Goal: Find specific page/section: Find specific page/section

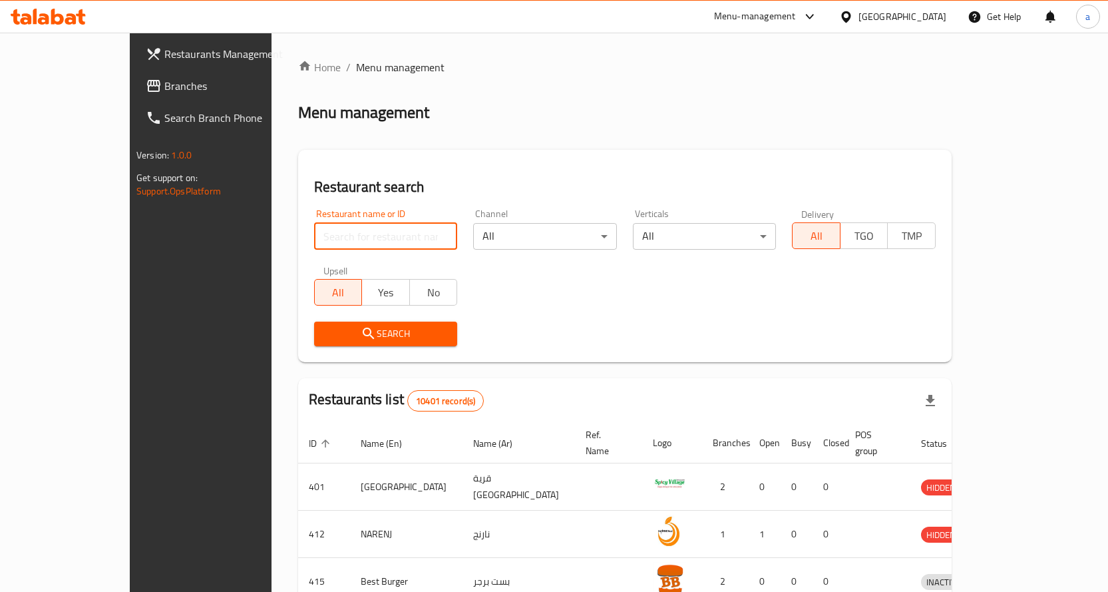
drag, startPoint x: 0, startPoint y: 0, endPoint x: 319, endPoint y: 242, distance: 400.1
click at [319, 242] on input "search" at bounding box center [386, 236] width 144 height 27
type input "[PERSON_NAME]"
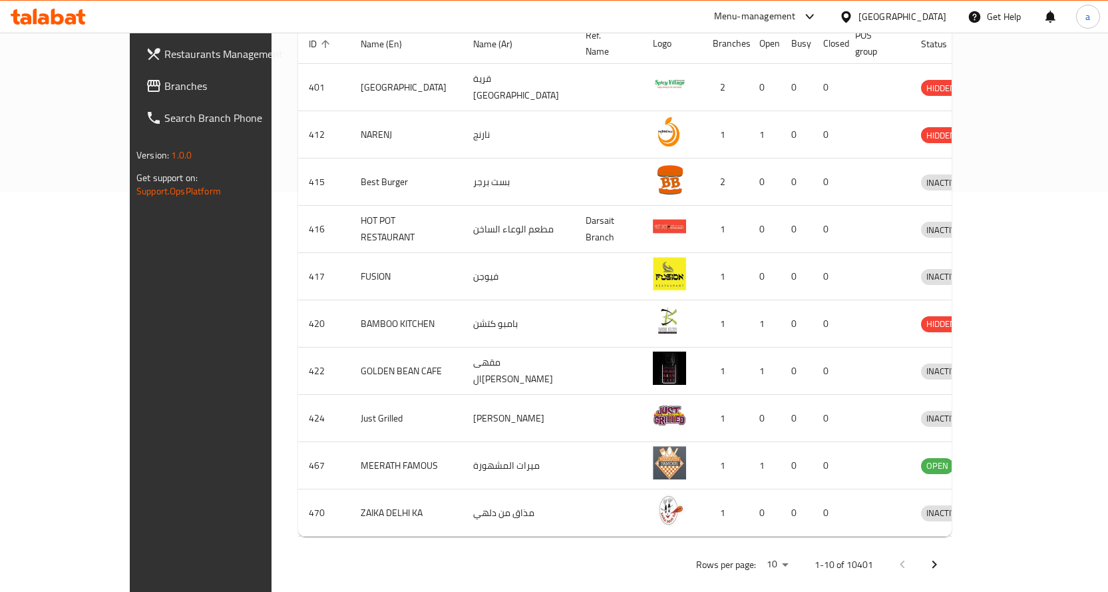
scroll to position [401, 0]
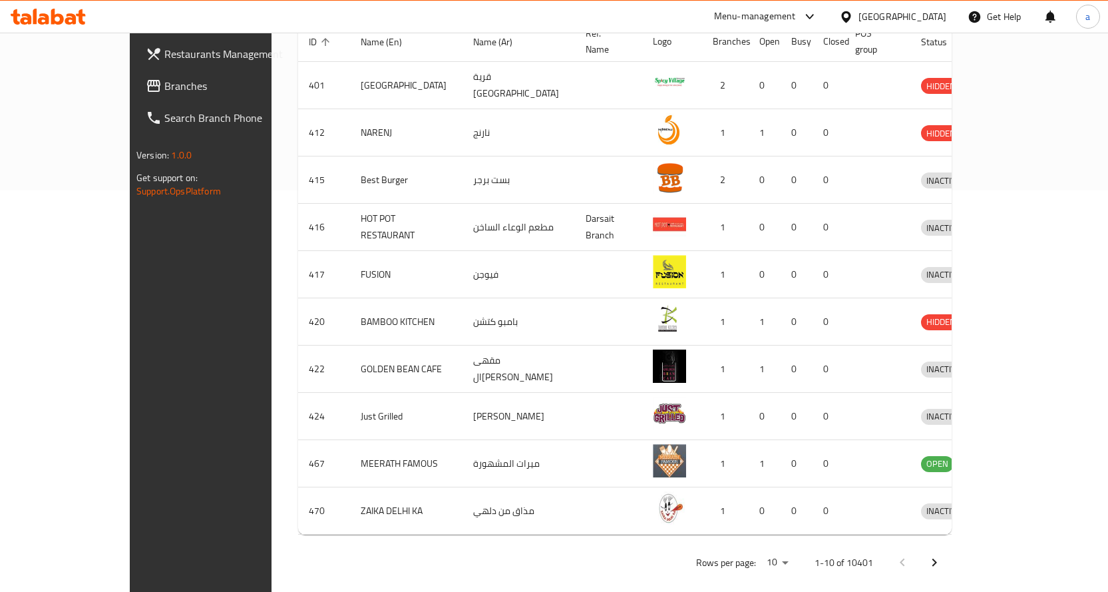
click at [943, 555] on icon "Next page" at bounding box center [935, 563] width 16 height 16
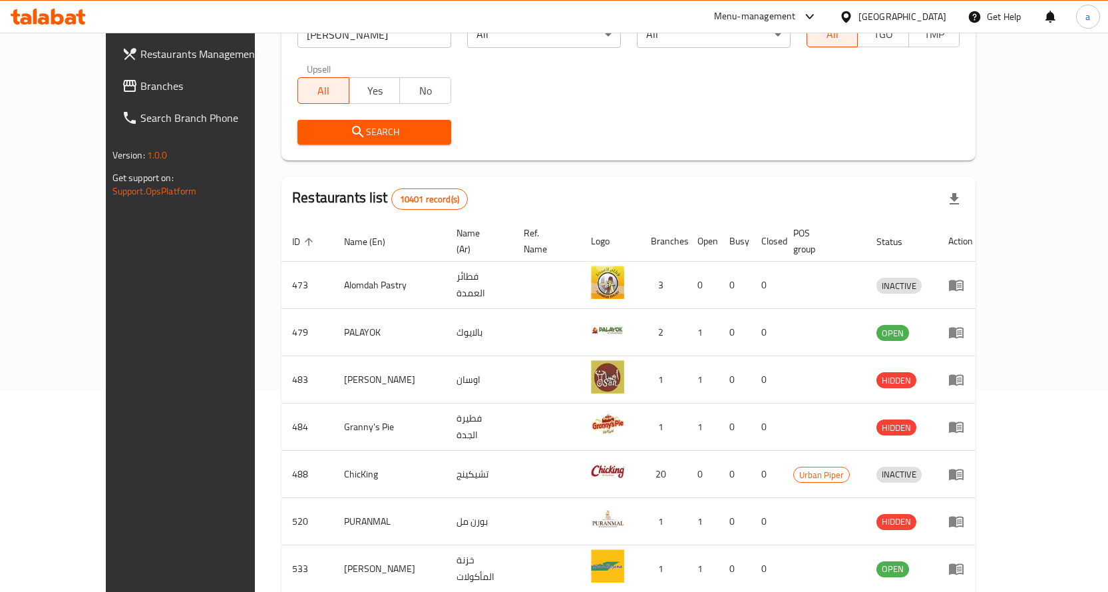
scroll to position [2, 0]
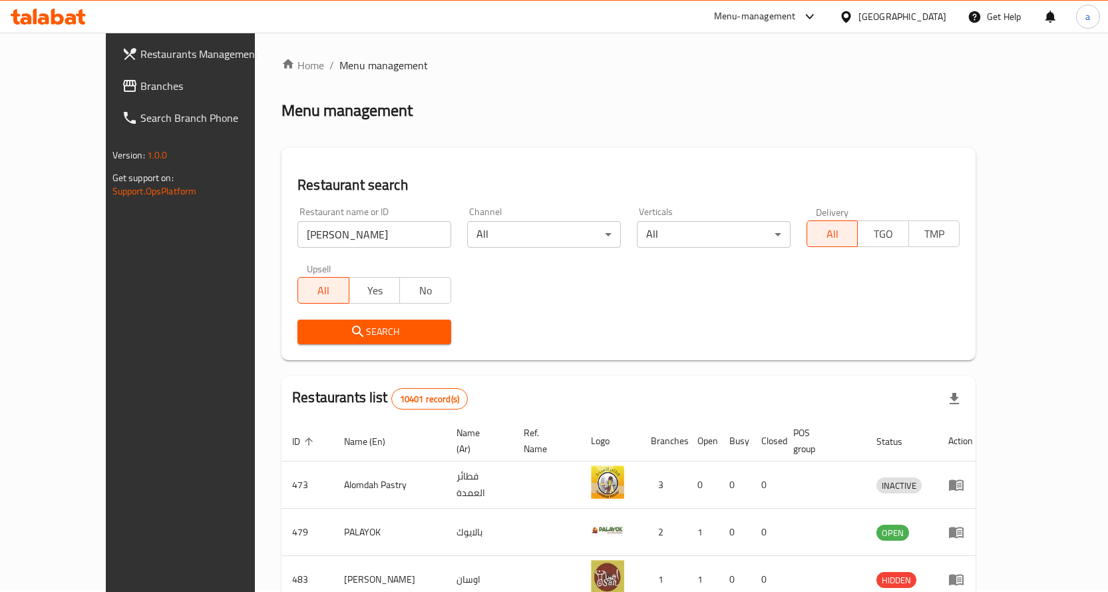
click at [922, 17] on div "Oman" at bounding box center [903, 16] width 88 height 15
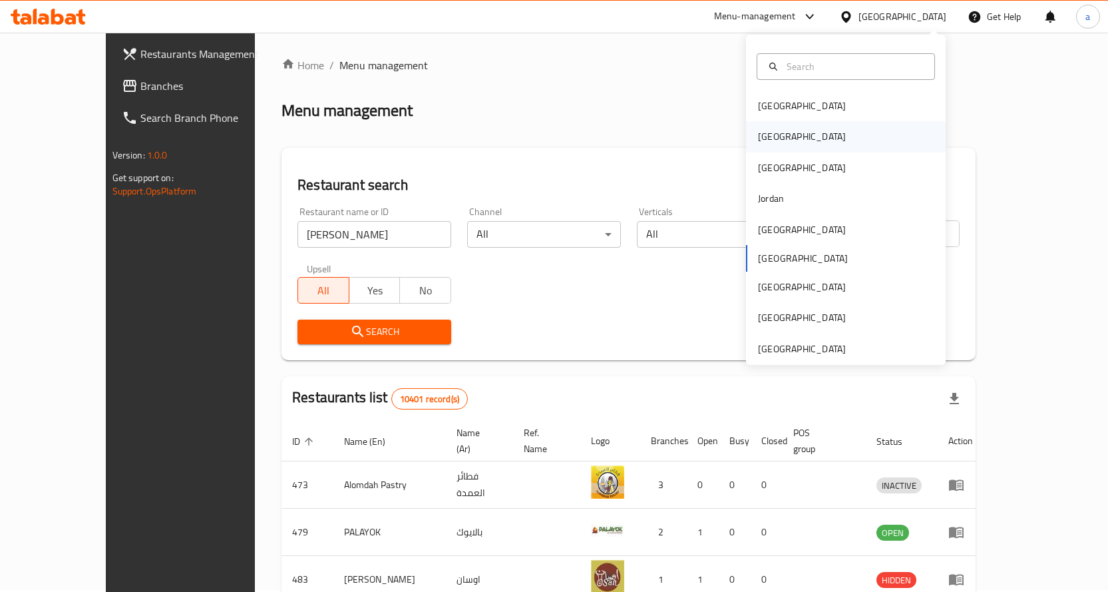
click at [779, 143] on div "[GEOGRAPHIC_DATA]" at bounding box center [802, 136] width 109 height 31
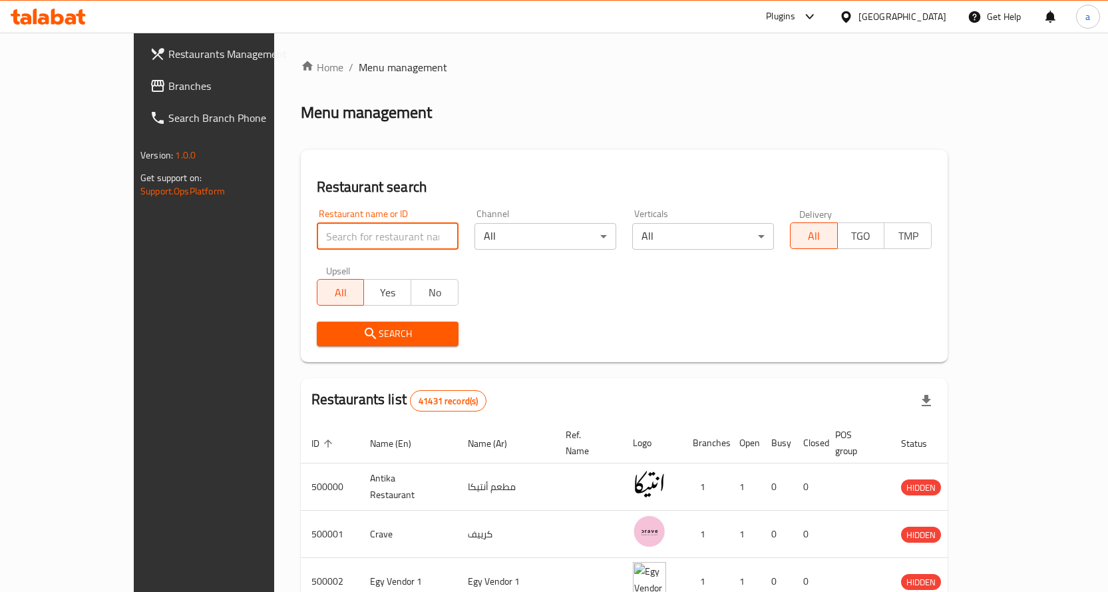
click at [348, 230] on input "search" at bounding box center [388, 236] width 142 height 27
type input "[PERSON_NAME]"
click at [337, 343] on button "Search" at bounding box center [388, 334] width 142 height 25
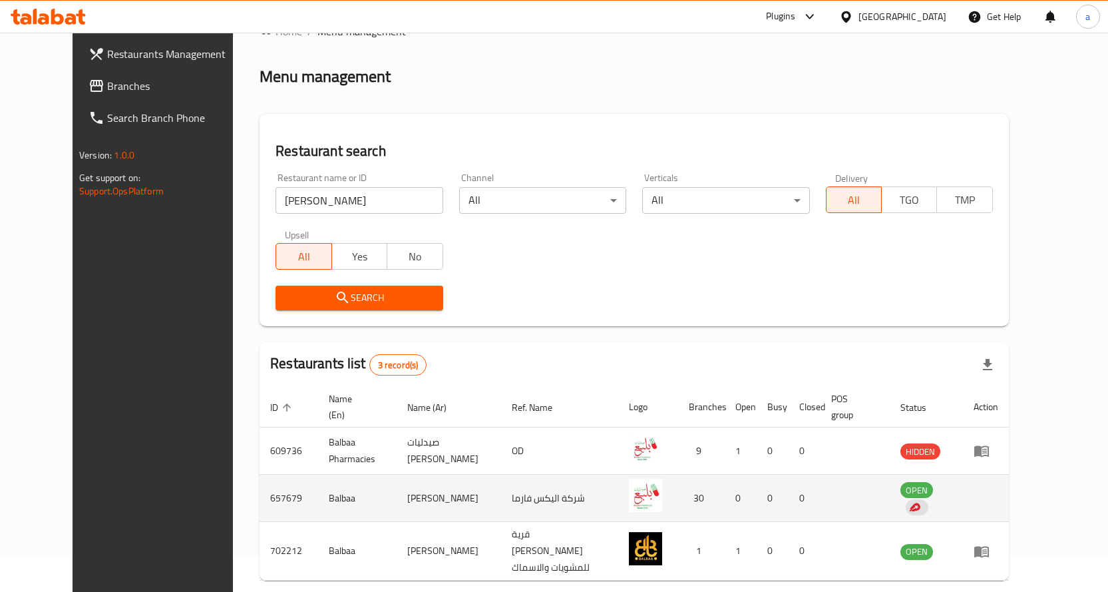
scroll to position [67, 0]
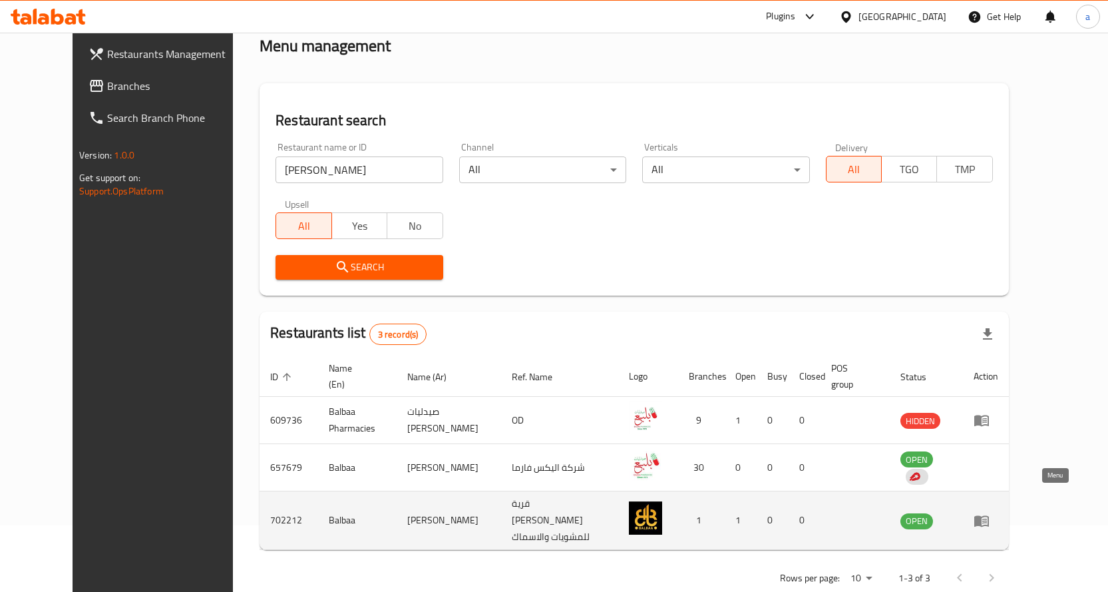
click at [990, 513] on icon "enhanced table" at bounding box center [982, 521] width 16 height 16
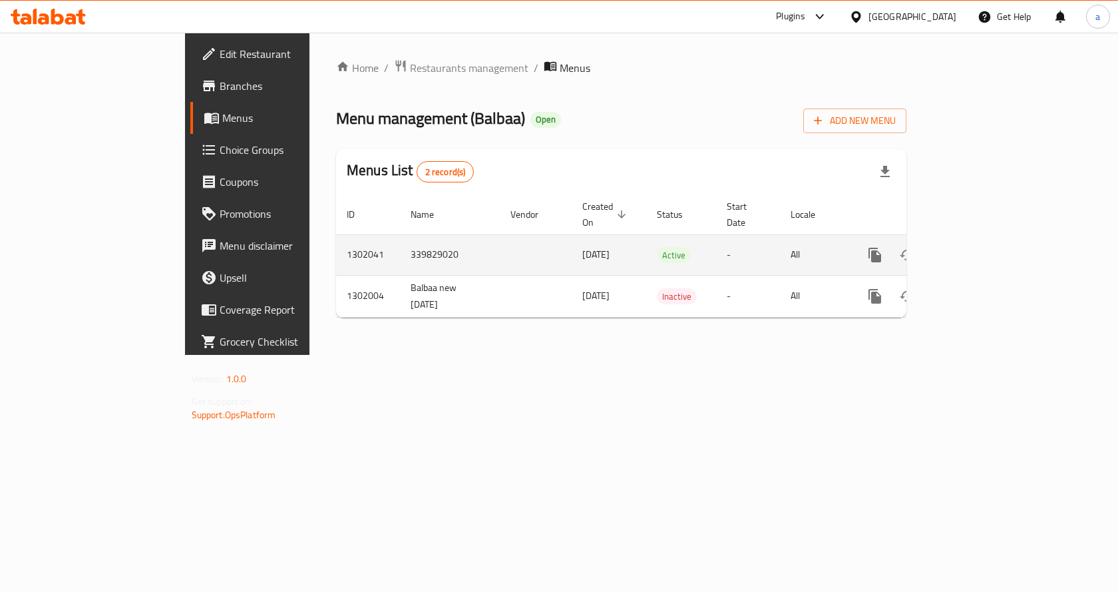
click at [336, 238] on td "1302041" at bounding box center [368, 254] width 64 height 41
copy td "1302041"
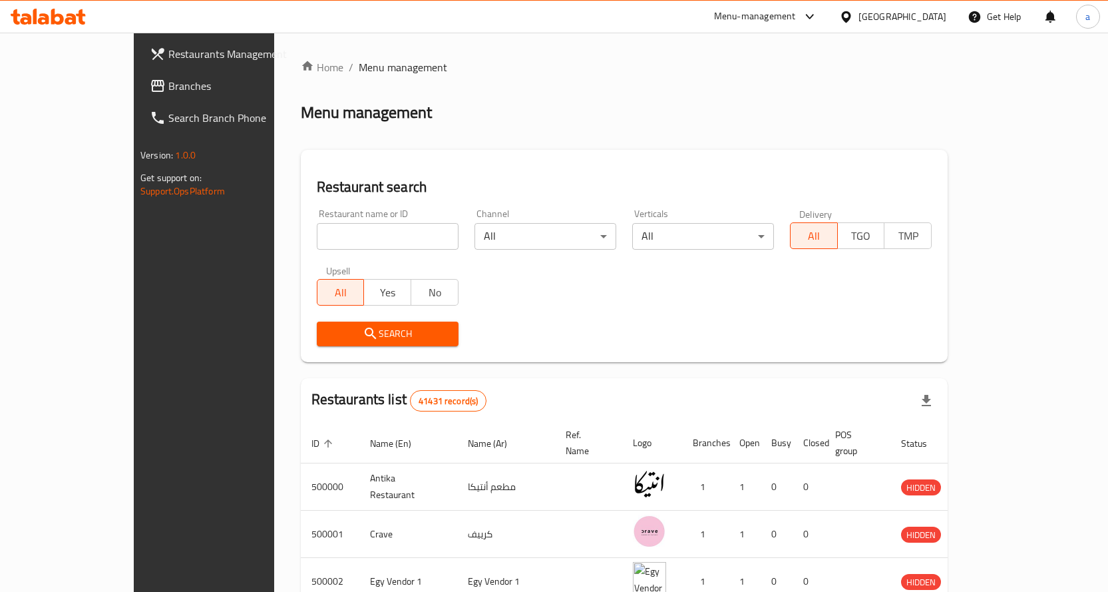
scroll to position [67, 0]
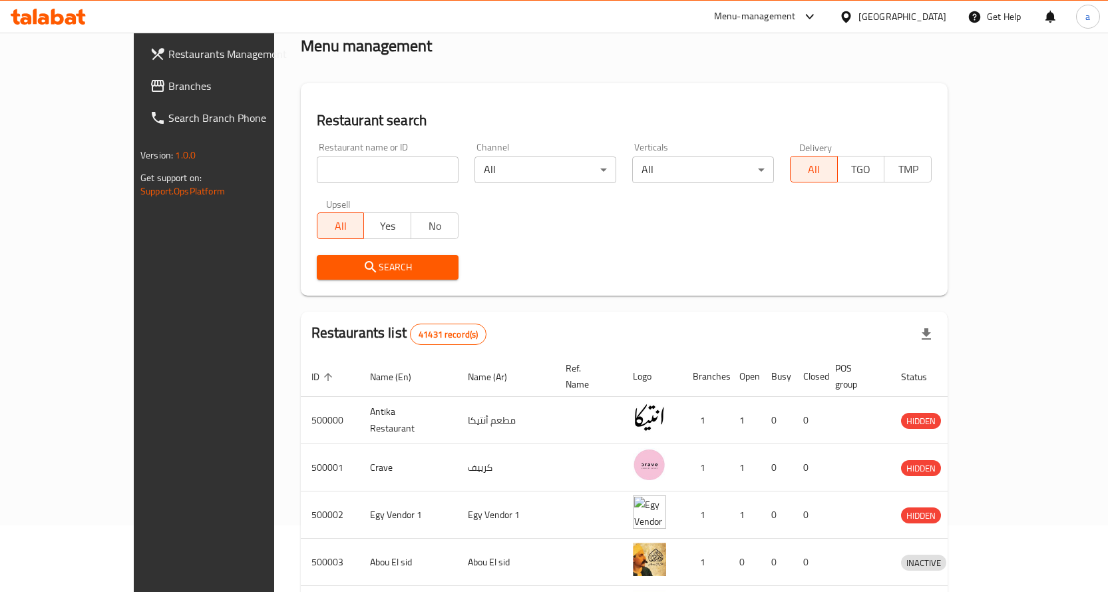
click at [343, 156] on input "search" at bounding box center [388, 169] width 142 height 27
type input "[PERSON_NAME]"
click at [340, 270] on span "Search" at bounding box center [388, 267] width 120 height 17
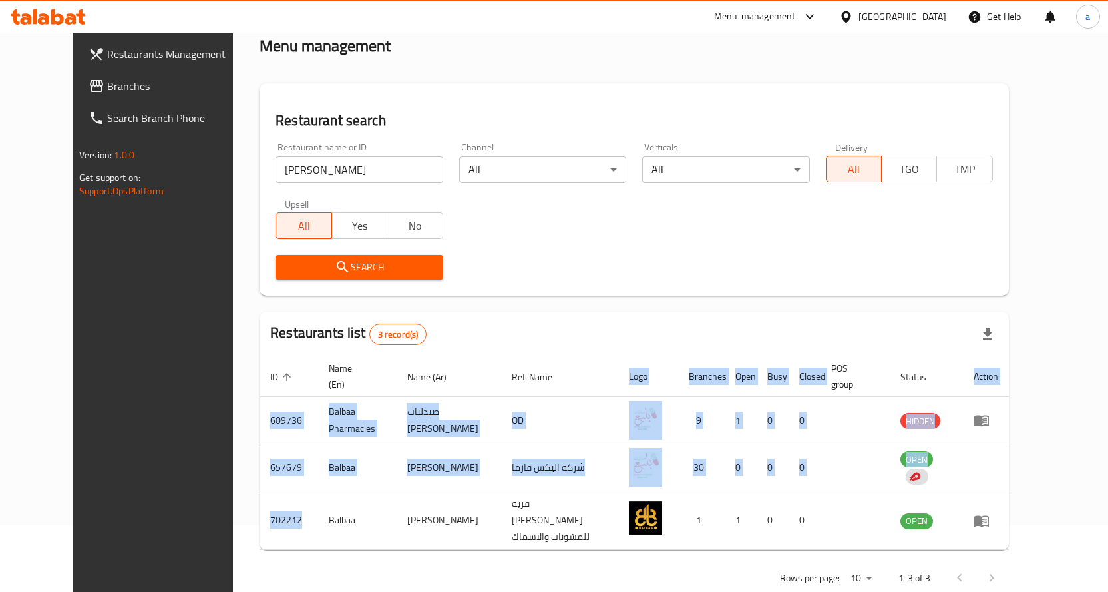
drag, startPoint x: 251, startPoint y: 497, endPoint x: 196, endPoint y: 493, distance: 54.7
click at [233, 493] on div "Home / Menu management Menu management Restaurant search Restaurant name or ID …" at bounding box center [634, 294] width 803 height 656
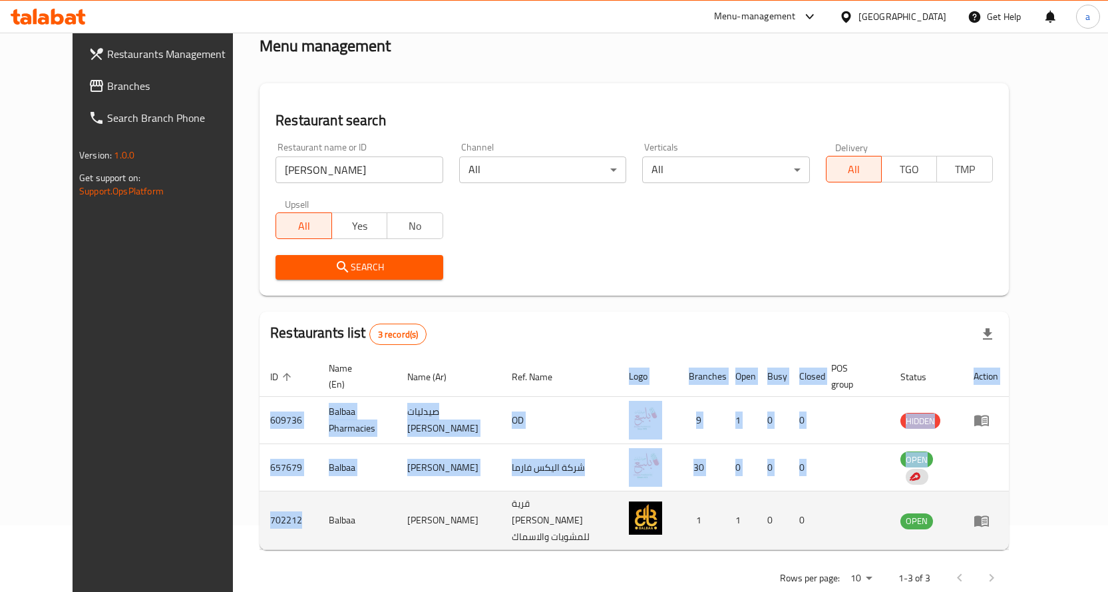
click at [260, 496] on td "702212" at bounding box center [289, 520] width 59 height 59
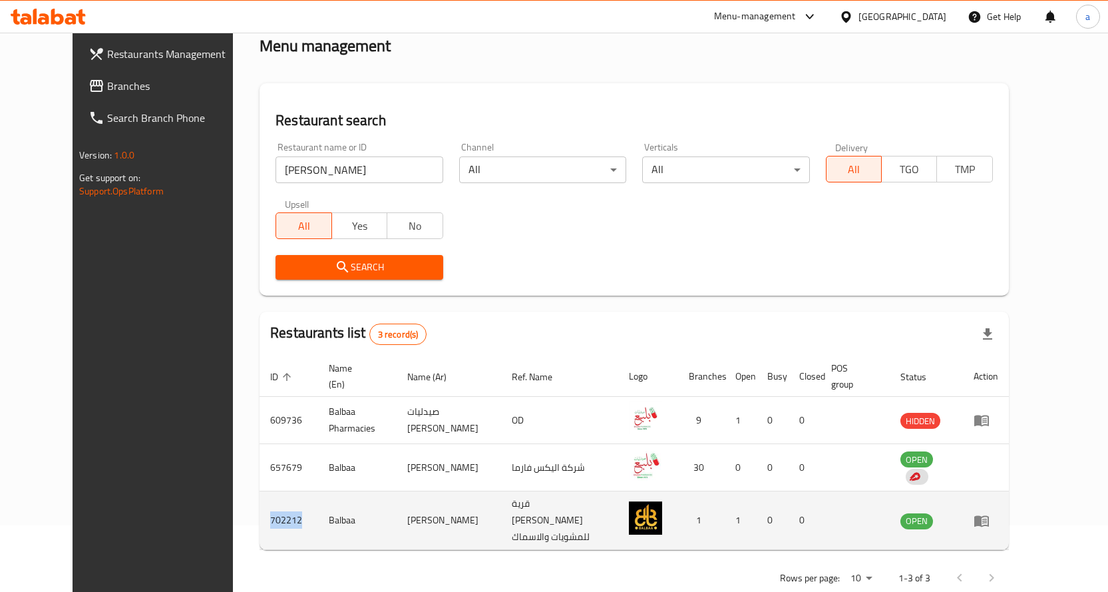
drag, startPoint x: 224, startPoint y: 503, endPoint x: 254, endPoint y: 503, distance: 29.3
click at [260, 503] on td "702212" at bounding box center [289, 520] width 59 height 59
copy td "702212"
